Goal: Navigation & Orientation: Find specific page/section

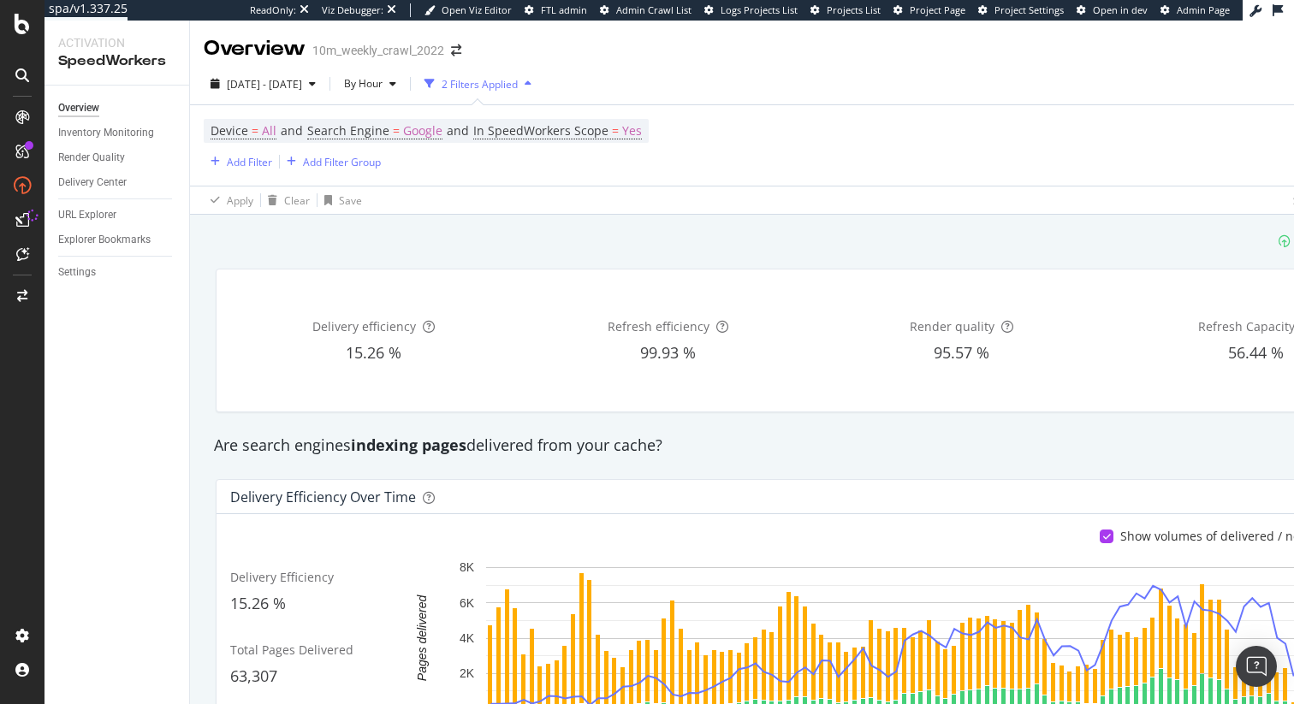
scroll to position [1212, 0]
